Goal: Task Accomplishment & Management: Use online tool/utility

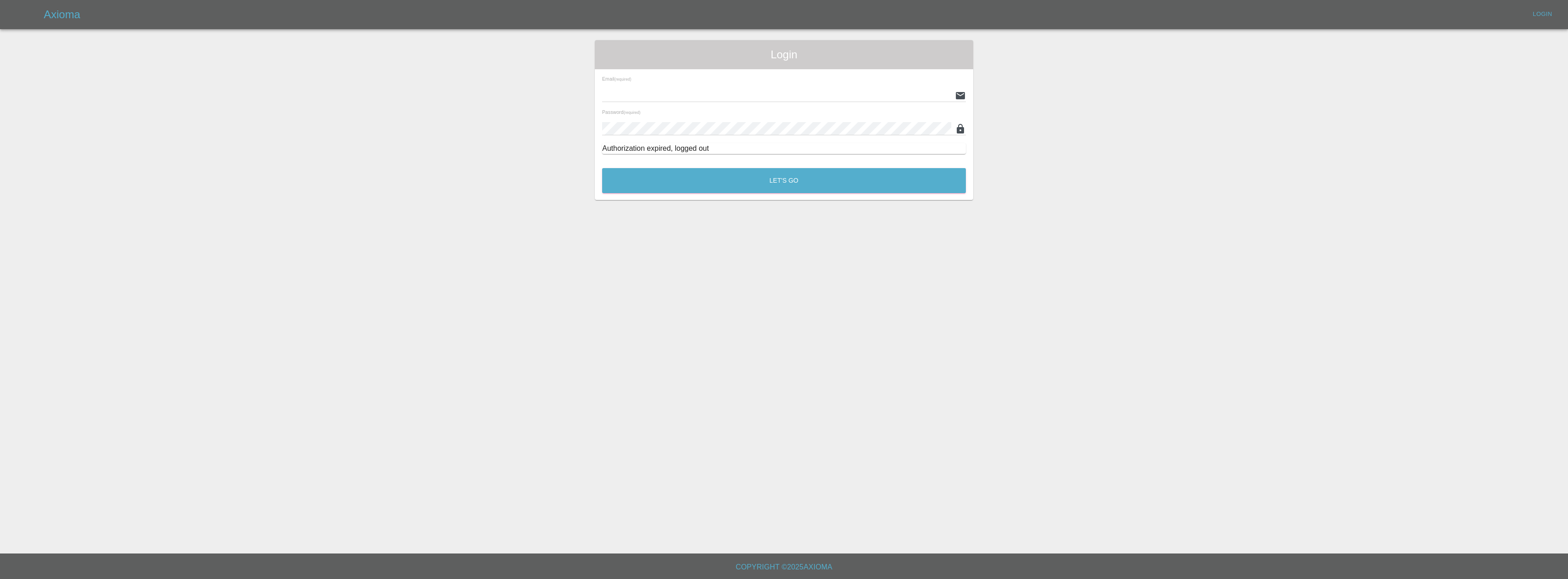
type input "[EMAIL_ADDRESS][DOMAIN_NAME]"
click at [685, 194] on div "Let's Go" at bounding box center [783, 178] width 365 height 34
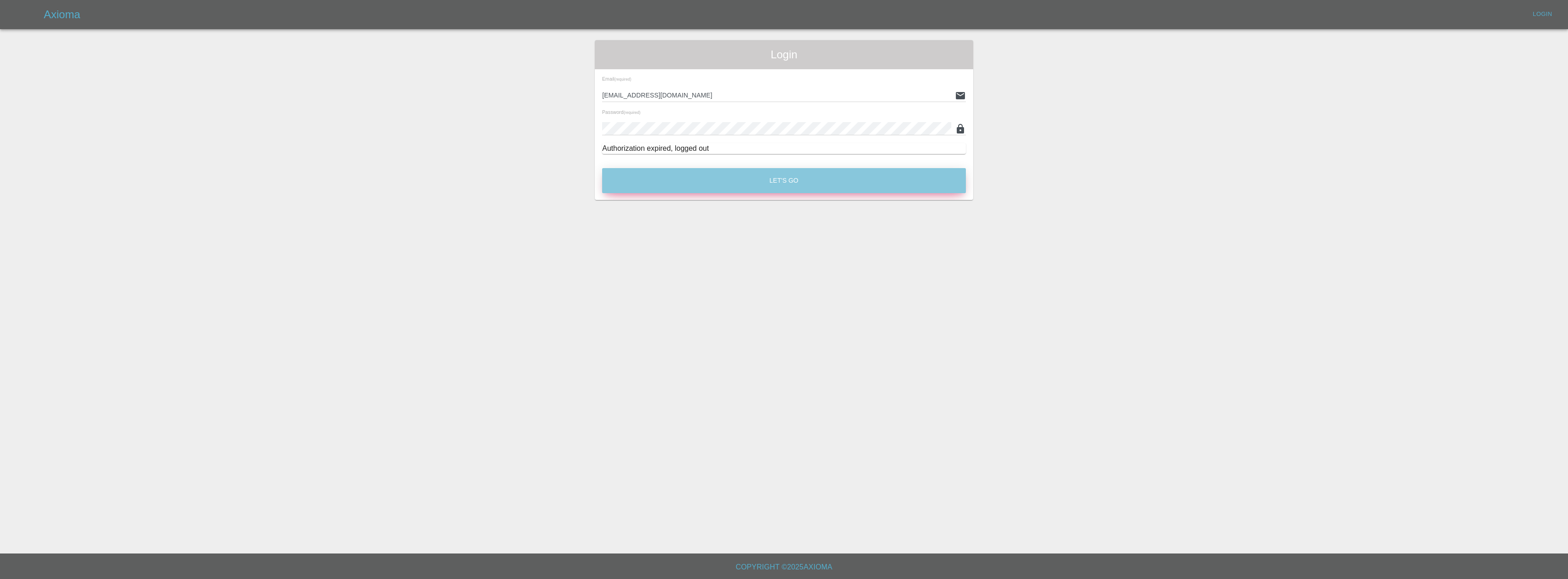
click at [684, 184] on button "Let's Go" at bounding box center [784, 180] width 364 height 25
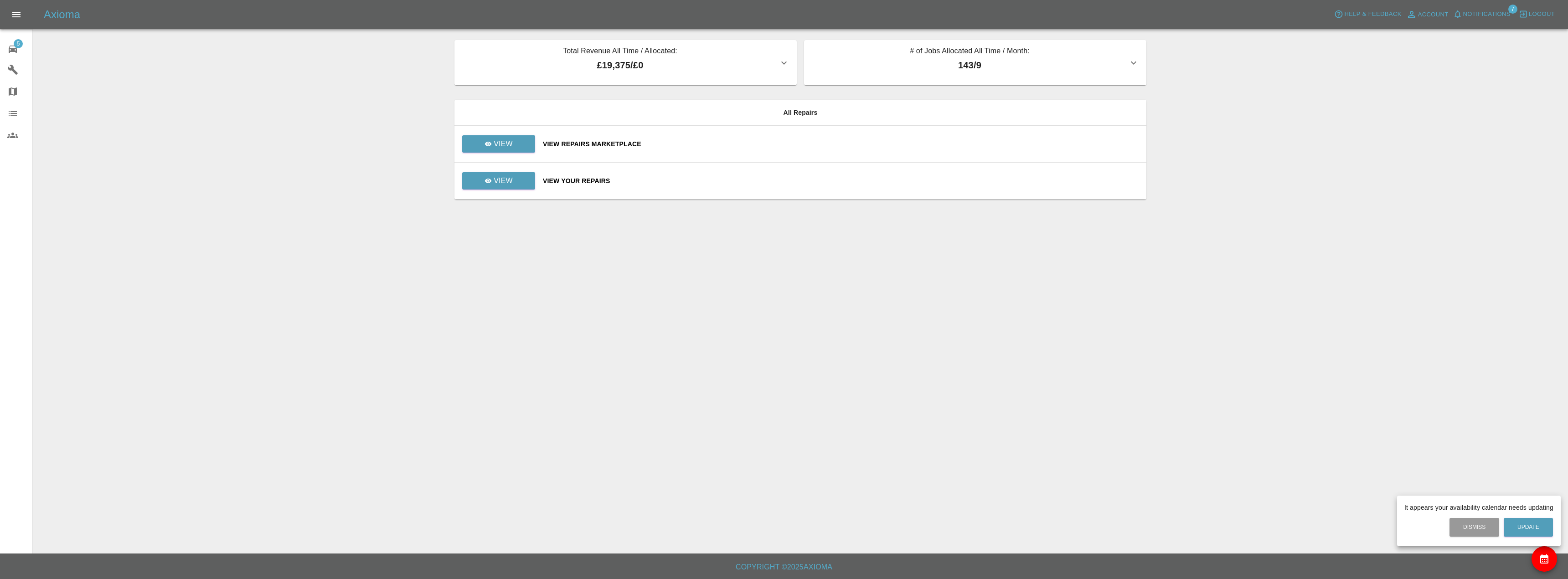
click at [522, 148] on div at bounding box center [784, 290] width 1568 height 579
click at [522, 148] on link "View" at bounding box center [499, 144] width 73 height 17
